Goal: Task Accomplishment & Management: Use online tool/utility

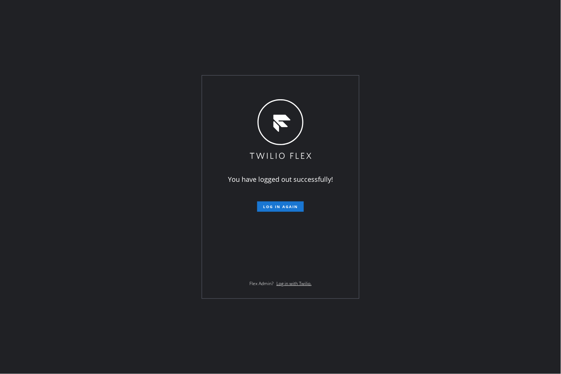
drag, startPoint x: 285, startPoint y: 206, endPoint x: 263, endPoint y: 177, distance: 36.9
click at [286, 206] on span "Log in again" at bounding box center [280, 206] width 35 height 5
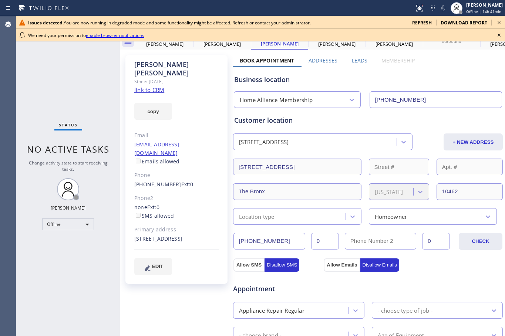
type input "[PHONE_NUMBER]"
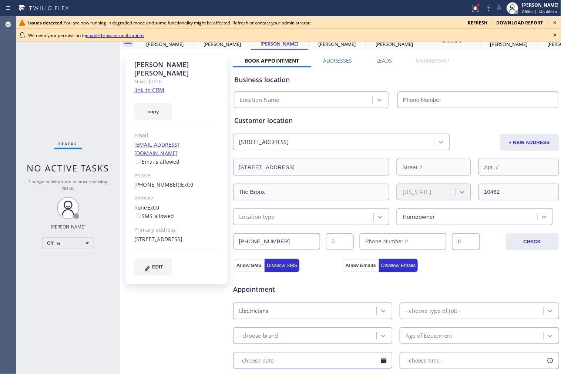
click at [505, 21] on icon at bounding box center [555, 22] width 9 height 9
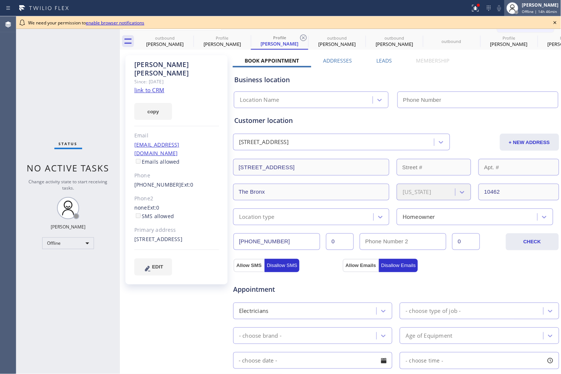
click at [505, 9] on span "Offline | 14h 46min" at bounding box center [539, 11] width 35 height 5
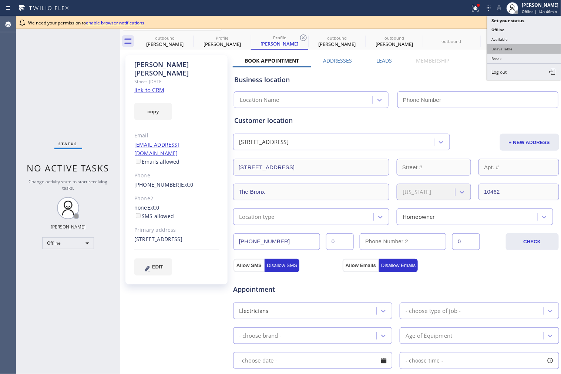
click at [505, 46] on button "Unavailable" at bounding box center [524, 49] width 74 height 10
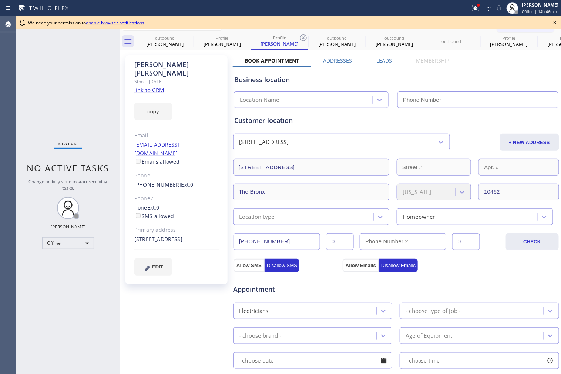
click at [483, 64] on div "Business location Location Name" at bounding box center [396, 86] width 327 height 44
click at [505, 21] on icon at bounding box center [555, 22] width 3 height 3
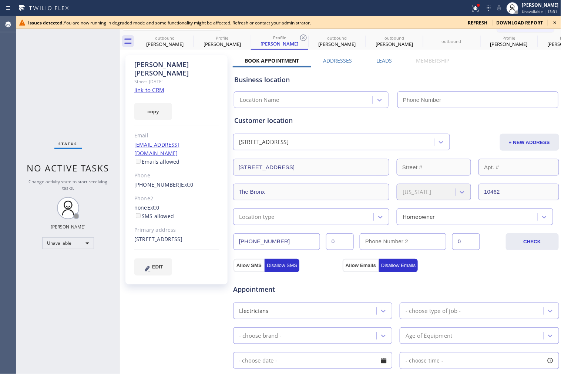
click at [505, 23] on icon at bounding box center [555, 22] width 9 height 9
